Goal: Task Accomplishment & Management: Manage account settings

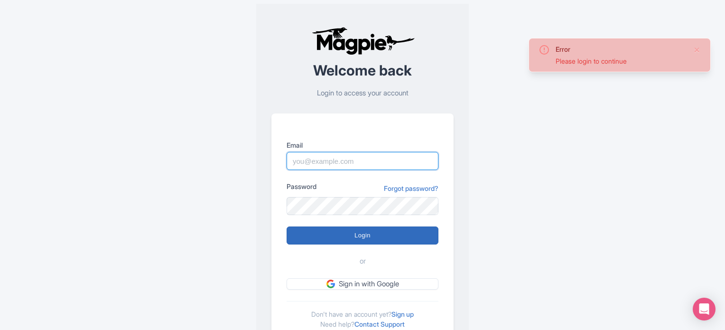
type input "Parth@ticketex.co"
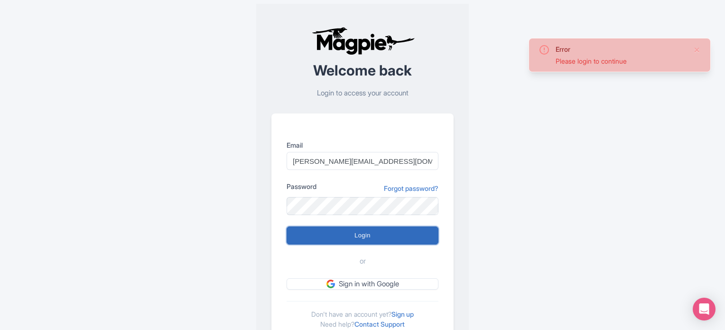
click at [362, 236] on input "Login" at bounding box center [363, 235] width 152 height 18
type input "Logging in..."
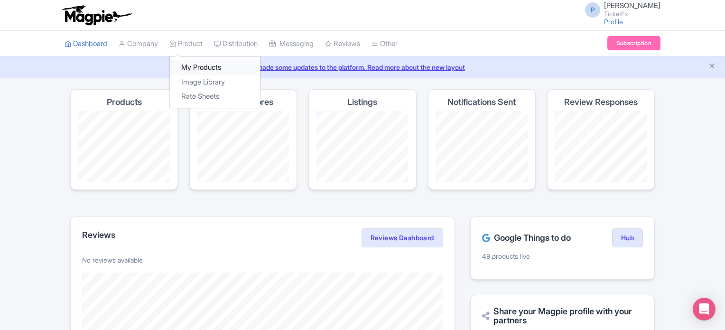
click at [199, 71] on link "My Products" at bounding box center [215, 67] width 90 height 15
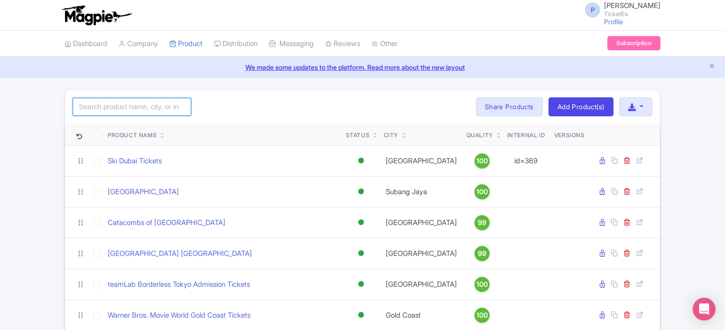
click at [86, 107] on input "search" at bounding box center [132, 107] width 119 height 18
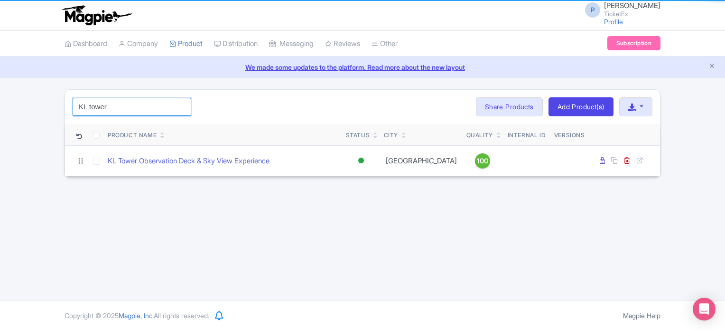
type input "KL tower"
click button "Search" at bounding box center [0, 0] width 0 height 0
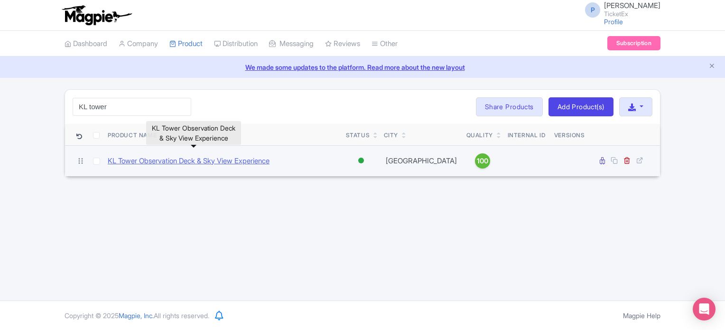
click at [207, 161] on link "KL Tower Observation Deck & Sky View Experience" at bounding box center [189, 161] width 162 height 11
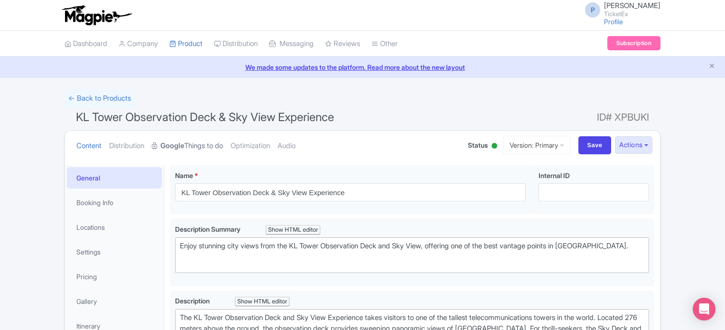
click at [190, 148] on link "Google Things to do" at bounding box center [187, 146] width 71 height 30
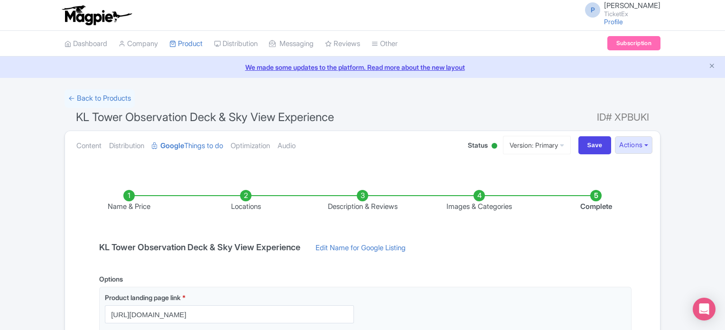
click at [246, 195] on li "Locations" at bounding box center [245, 201] width 117 height 22
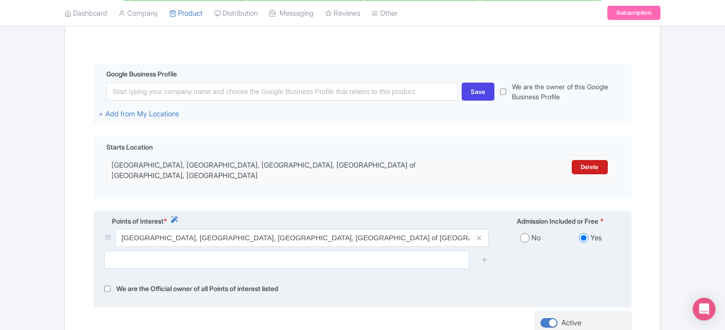
scroll to position [195, 0]
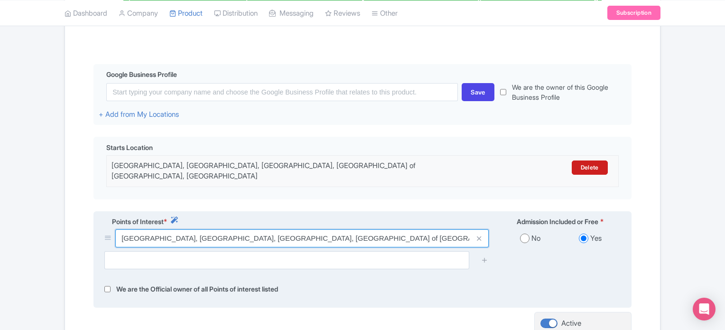
click at [389, 233] on input "Menara Kuala Lumpur, Jalan P. Ramlee, Kuala Lumpur, Federal Territory of Kuala …" at bounding box center [301, 238] width 373 height 18
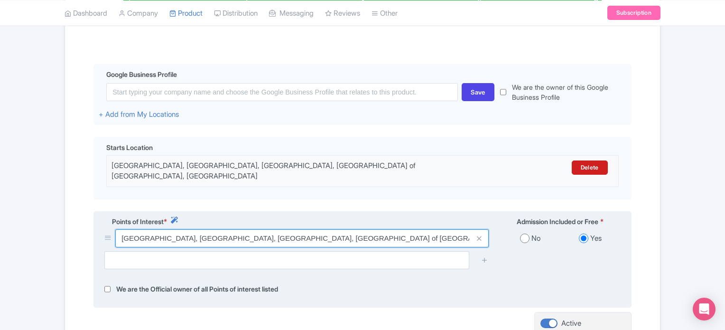
click at [389, 233] on input "Menara Kuala Lumpur, Jalan P. Ramlee, Kuala Lumpur, Federal Territory of Kuala …" at bounding box center [301, 238] width 373 height 18
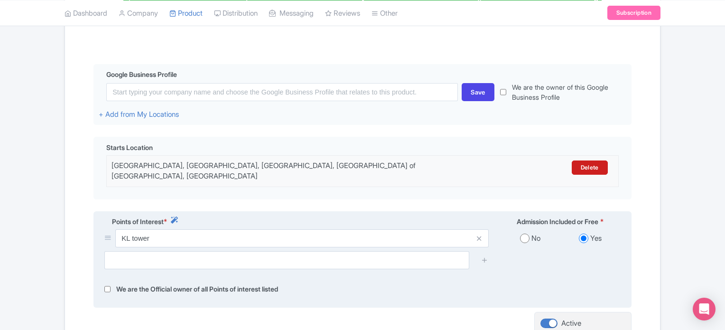
click at [309, 273] on div "Points of Interest * Admission Included or Free * KL tower No Yes We are the Of…" at bounding box center [362, 259] width 538 height 97
click at [214, 229] on input "KL tower" at bounding box center [301, 238] width 373 height 18
type input "KL tower"
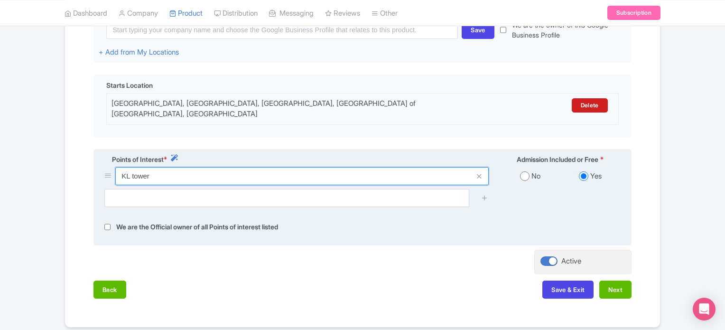
scroll to position [260, 0]
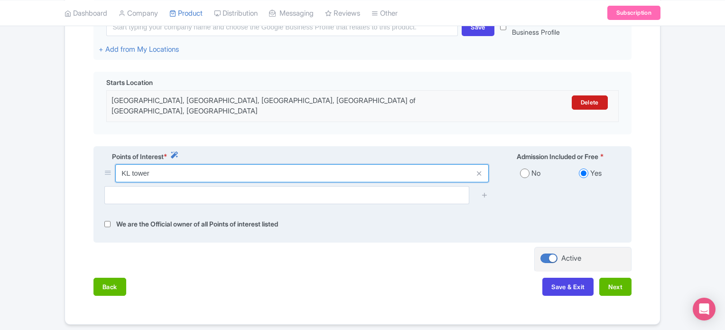
click at [149, 167] on input "KL tower" at bounding box center [301, 173] width 373 height 18
type input "K"
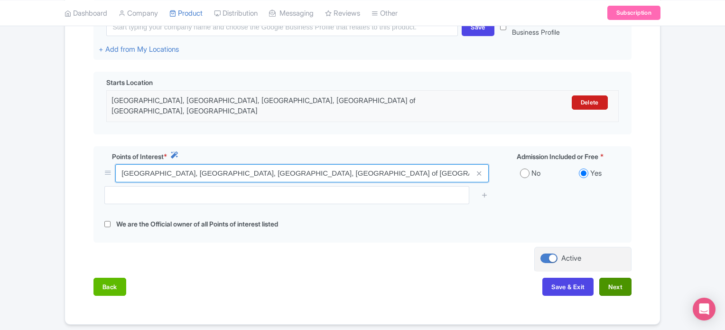
type input "Menara Kuala Lumpur, Jalan P. Ramlee, Kuala Lumpur, Federal Territory of Kuala …"
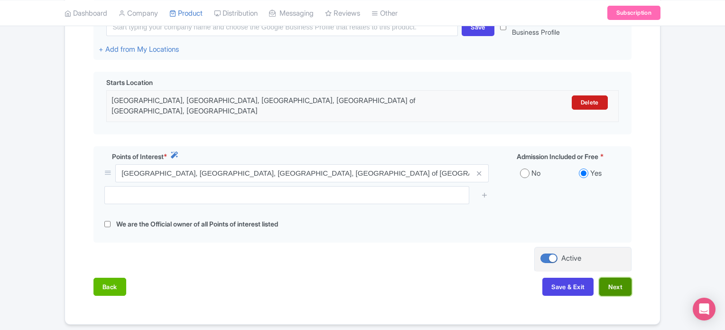
click at [623, 280] on button "Next" at bounding box center [615, 287] width 32 height 18
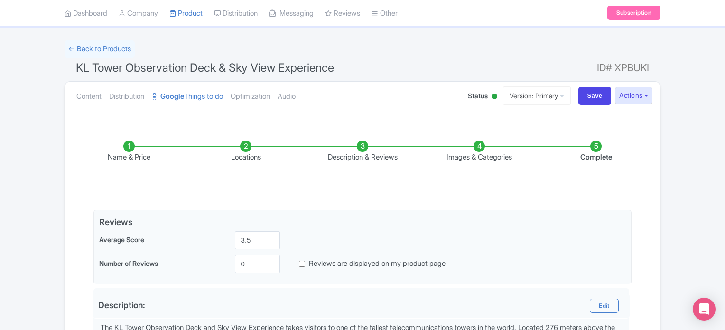
scroll to position [49, 0]
